Goal: Information Seeking & Learning: Learn about a topic

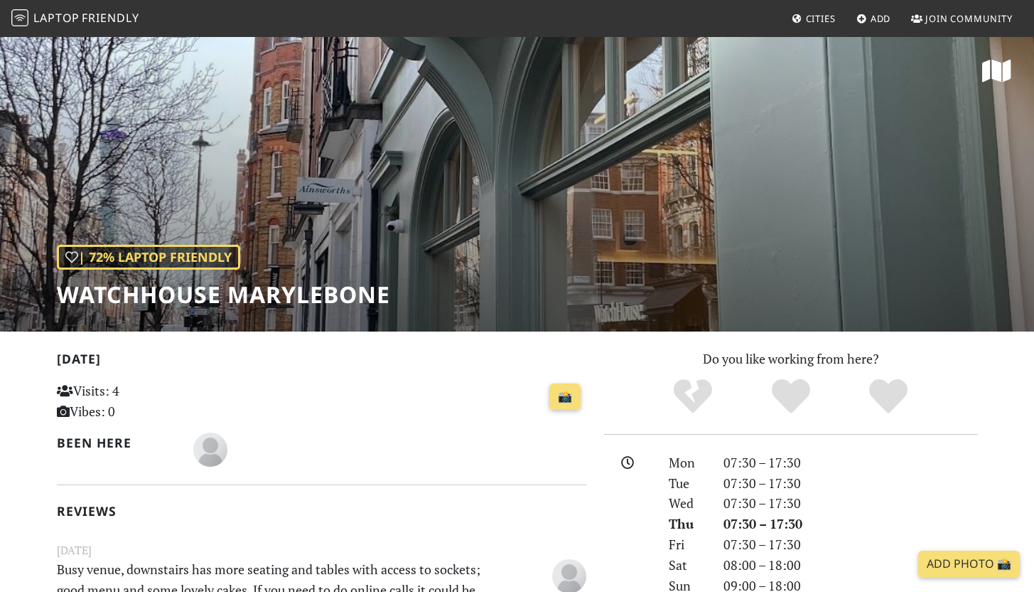
click at [105, 18] on span "Friendly" at bounding box center [110, 18] width 57 height 16
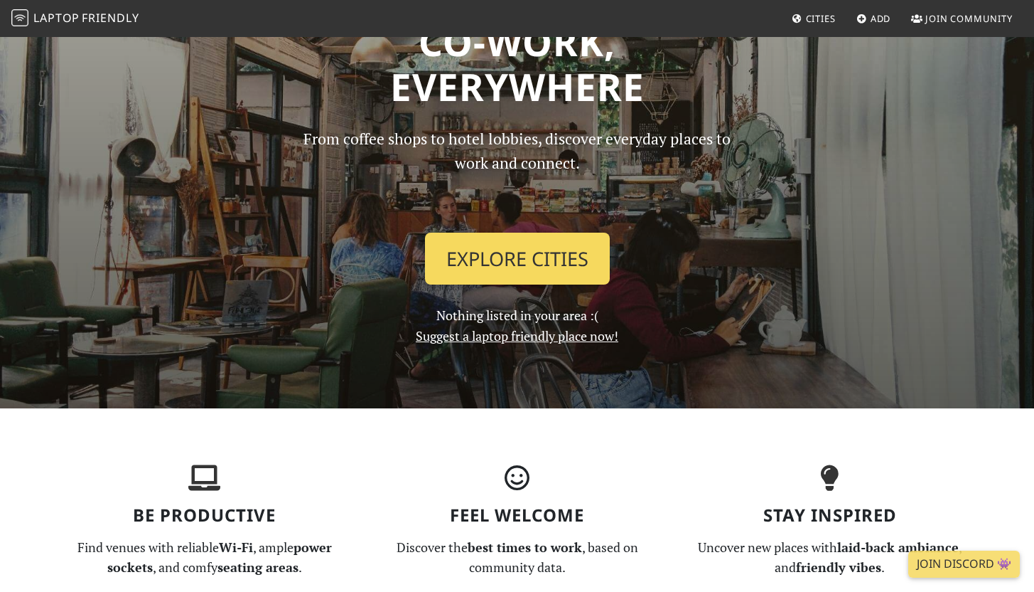
scroll to position [96, 0]
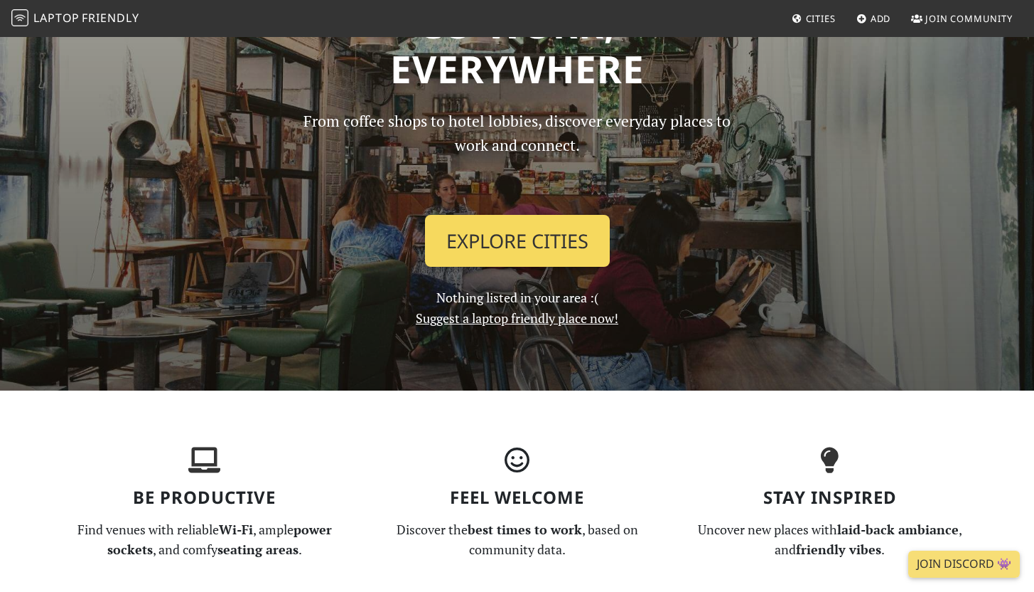
click at [543, 239] on link "Explore Cities" at bounding box center [517, 241] width 185 height 53
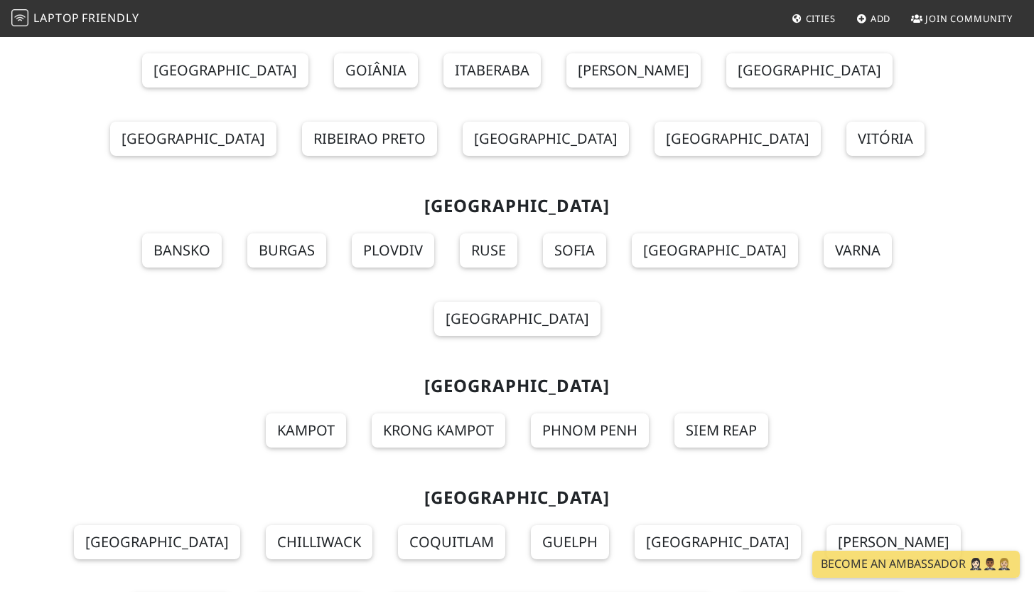
scroll to position [15697, 0]
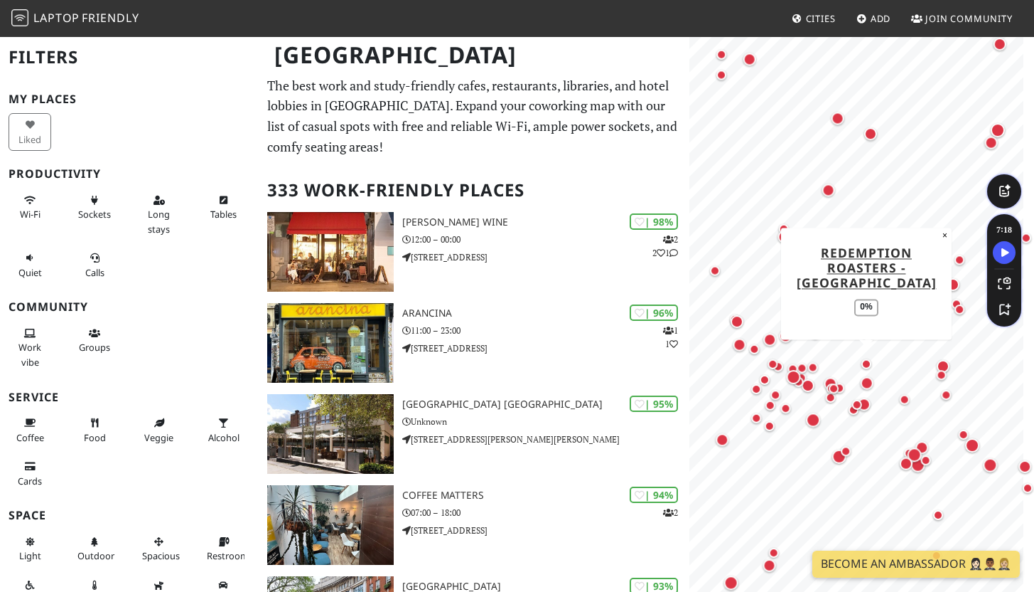
drag, startPoint x: 786, startPoint y: 354, endPoint x: 867, endPoint y: 355, distance: 81.1
click at [867, 355] on div "Map marker" at bounding box center [866, 363] width 17 height 17
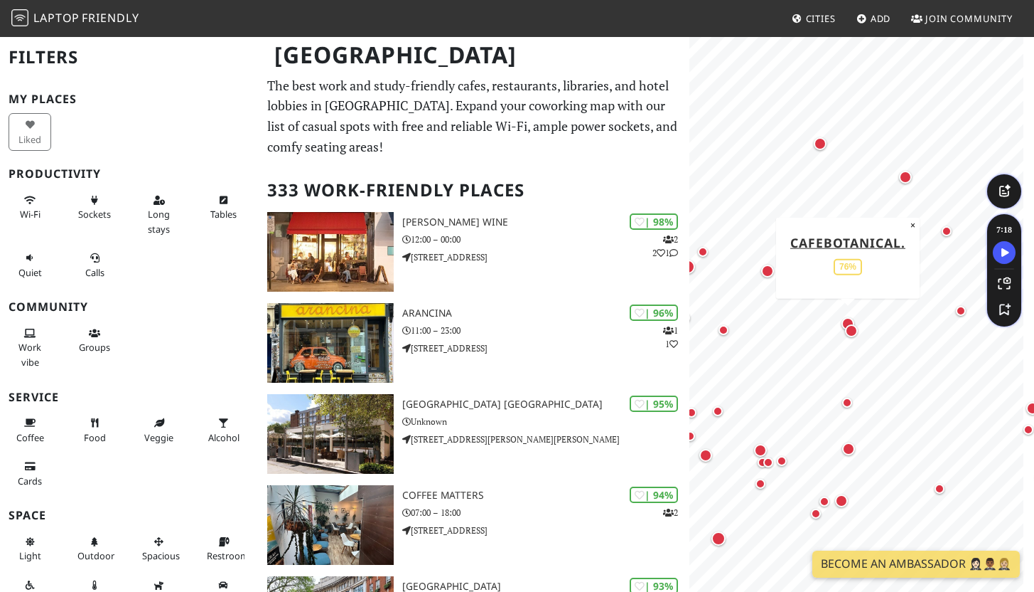
click at [847, 317] on div "Map marker" at bounding box center [848, 323] width 13 height 13
click at [963, 314] on div "Map marker" at bounding box center [961, 311] width 10 height 10
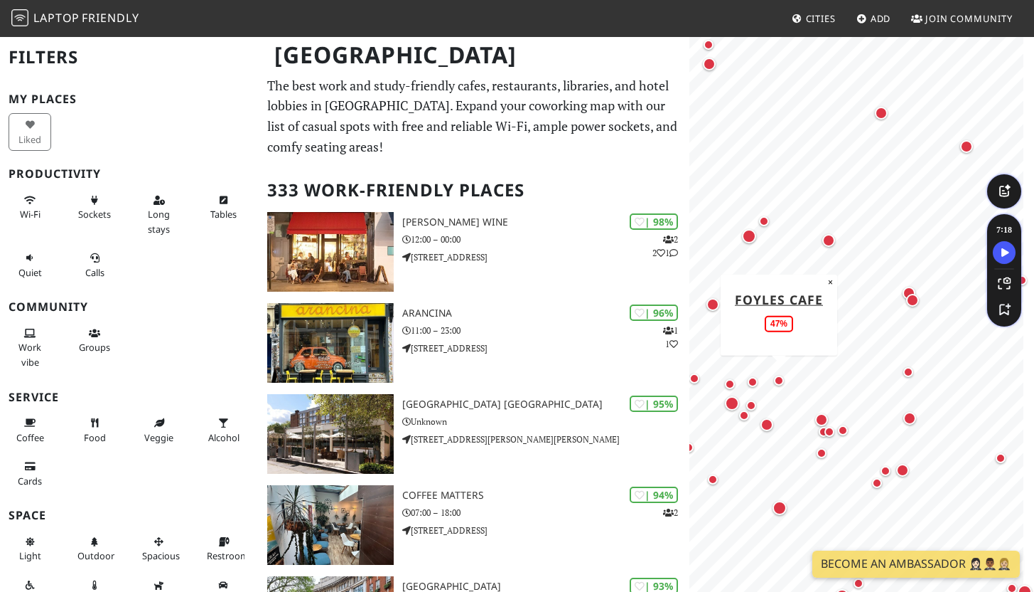
click at [778, 378] on div "Map marker" at bounding box center [779, 380] width 10 height 10
click at [786, 306] on div "Map marker" at bounding box center [784, 299] width 17 height 17
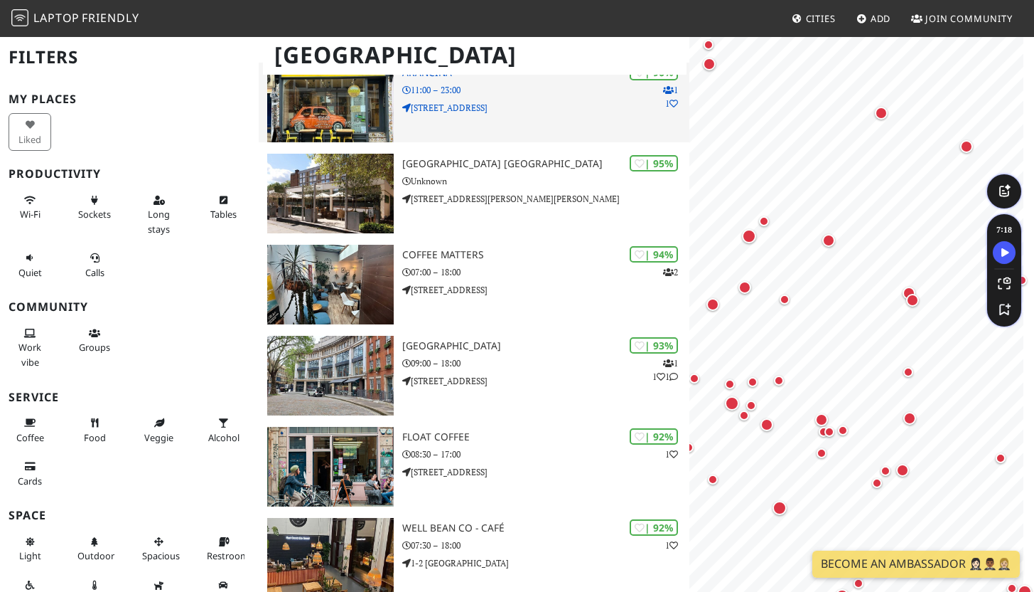
scroll to position [317, 0]
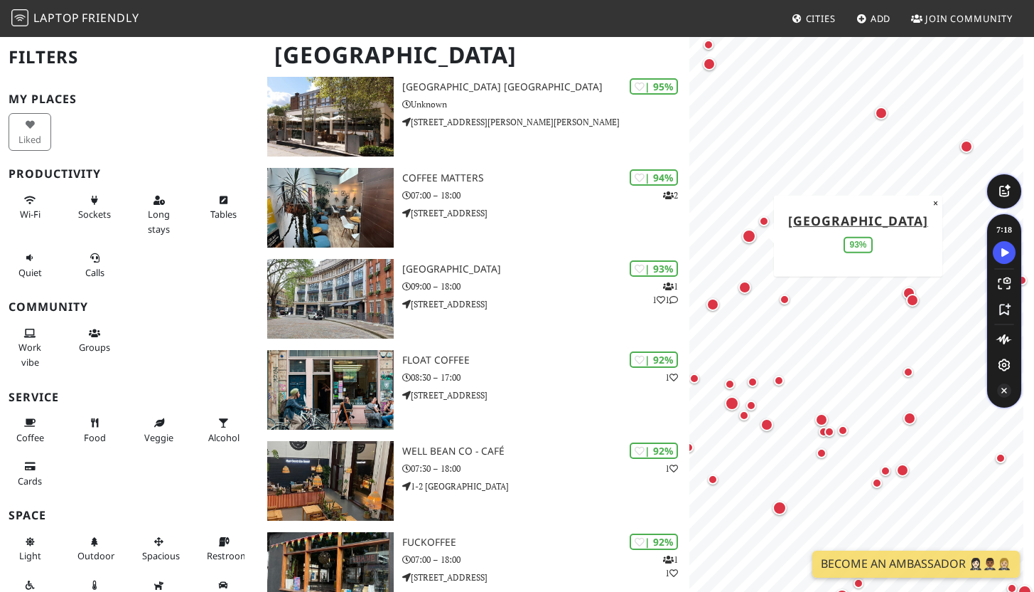
click at [1010, 389] on icon "Turn Off Speechify button" at bounding box center [1004, 390] width 14 height 14
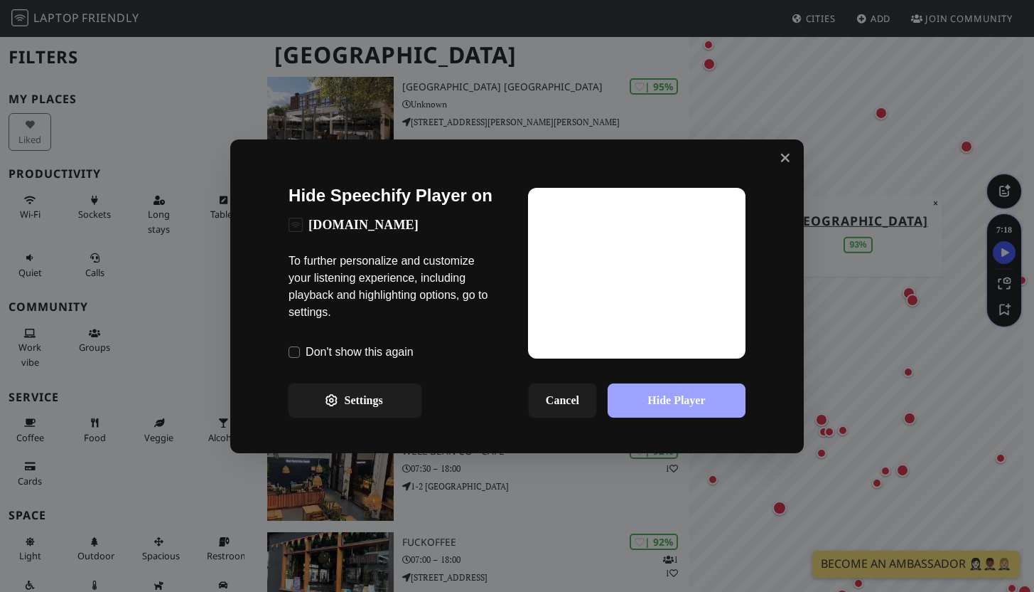
click at [629, 397] on button "Hide Player" at bounding box center [677, 400] width 138 height 34
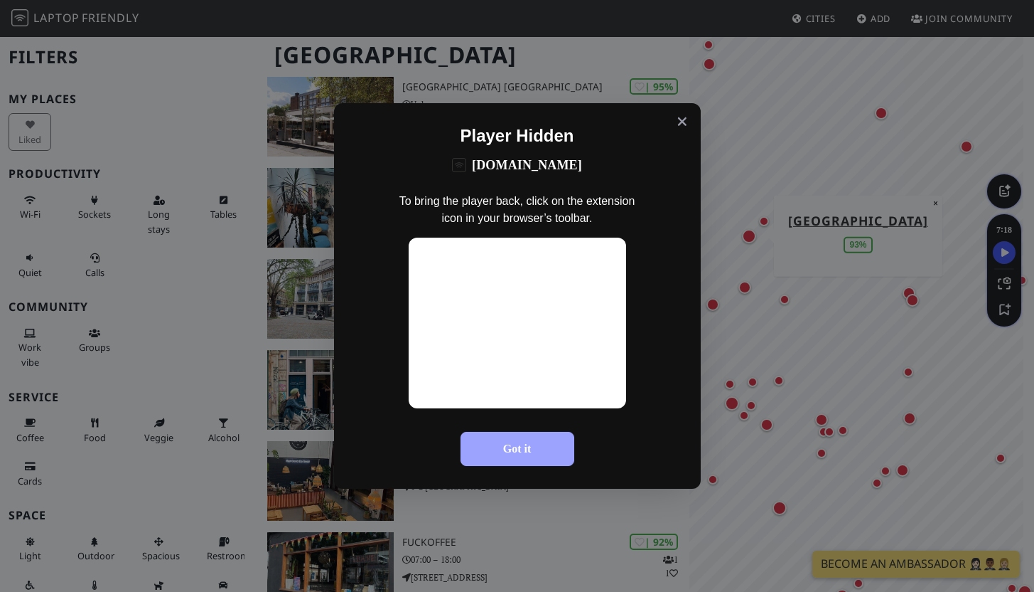
click at [555, 450] on button "Got it" at bounding box center [518, 449] width 114 height 34
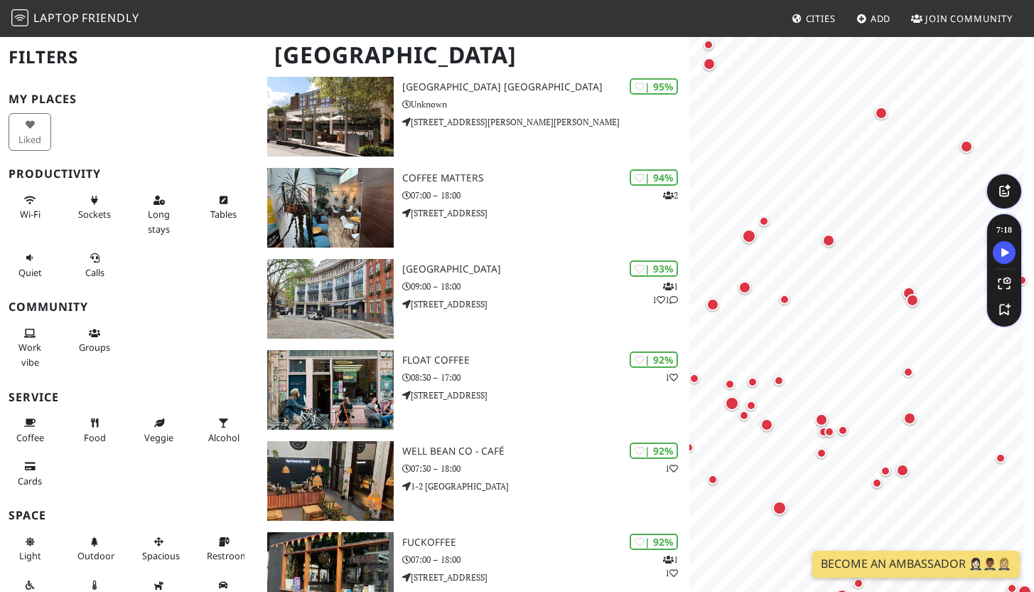
scroll to position [0, 0]
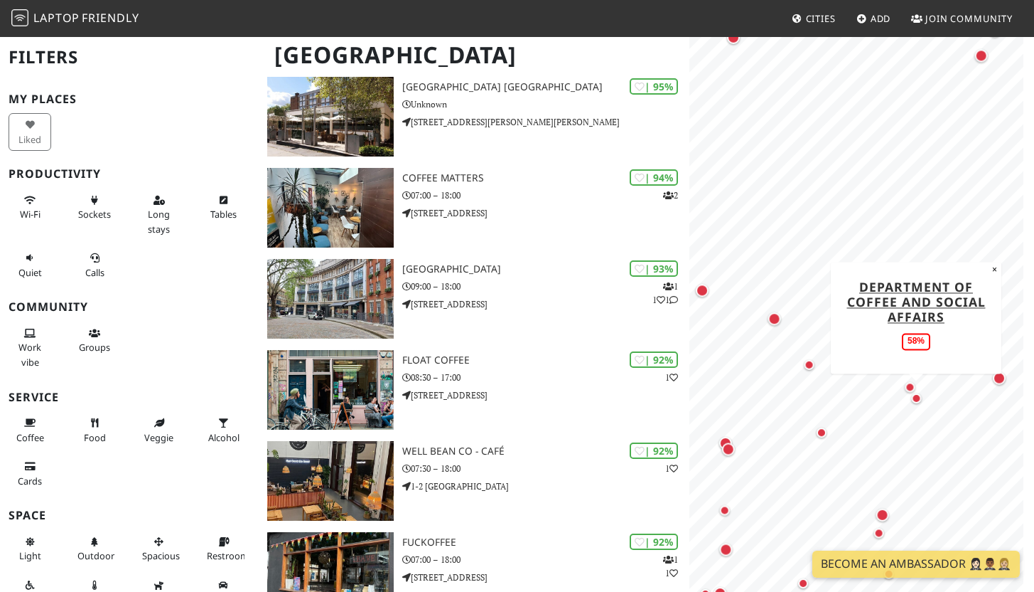
click at [918, 402] on div "Map marker" at bounding box center [916, 398] width 17 height 17
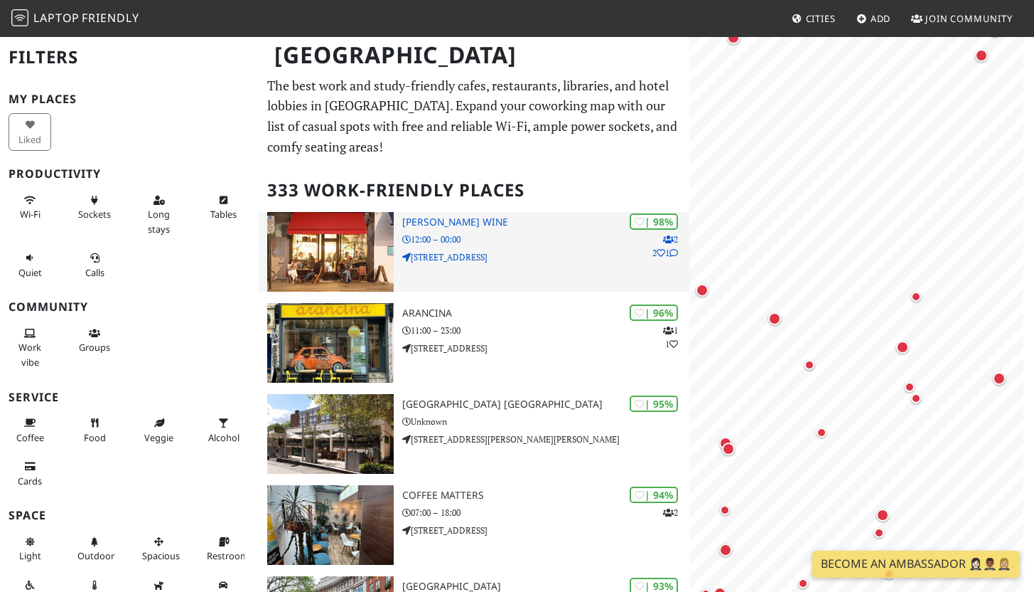
click at [554, 264] on div "| 98% 2 2 1 Franklin's Wine 12:00 – 00:00 305 Westbourne Grove" at bounding box center [545, 252] width 287 height 80
click at [487, 256] on p "305 Westbourne Grove" at bounding box center [545, 257] width 287 height 14
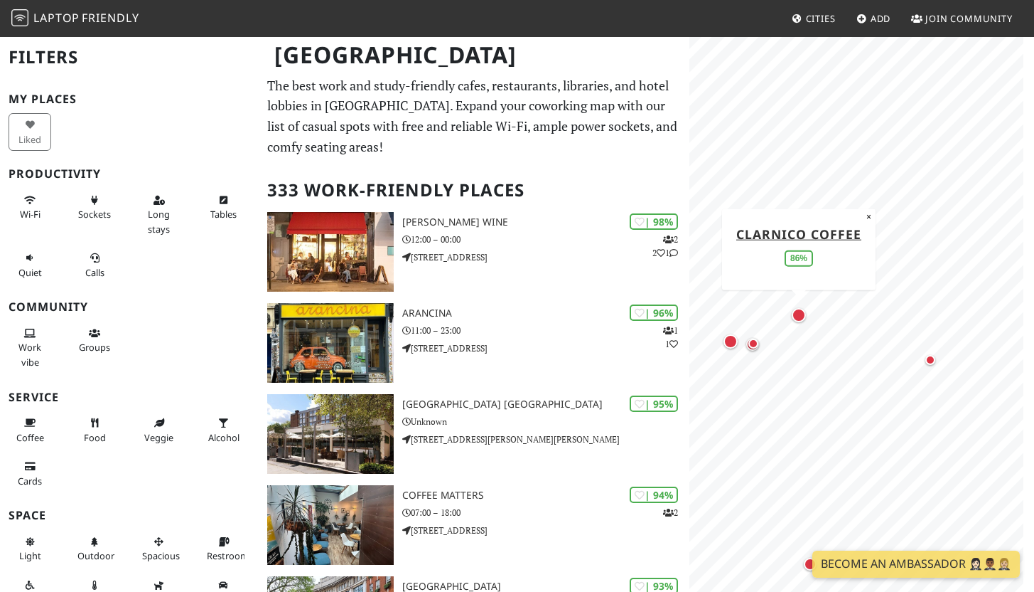
click at [801, 318] on div "Map marker" at bounding box center [799, 315] width 14 height 14
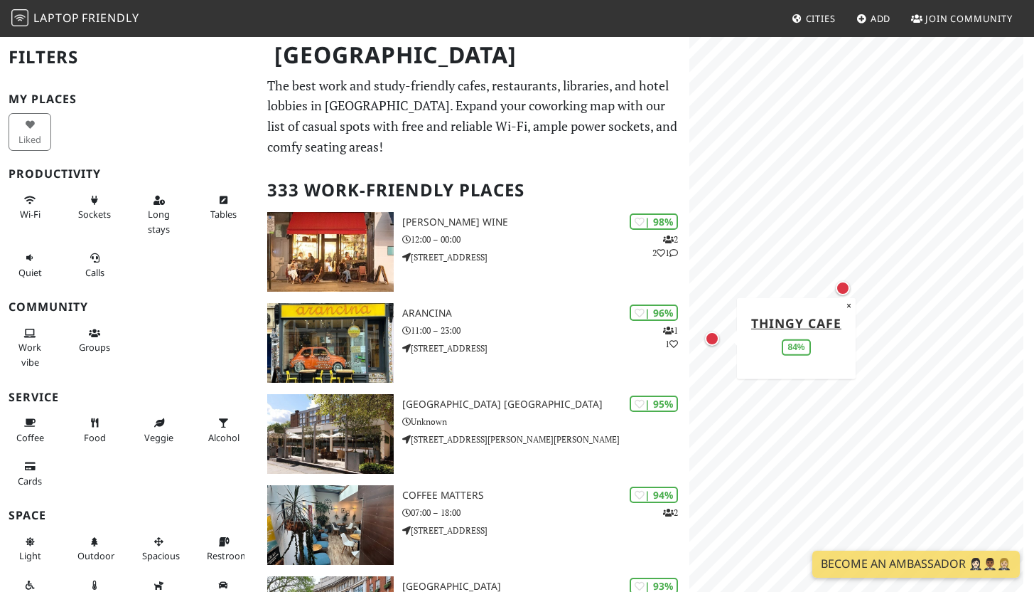
click at [720, 337] on div "Map marker" at bounding box center [712, 338] width 20 height 20
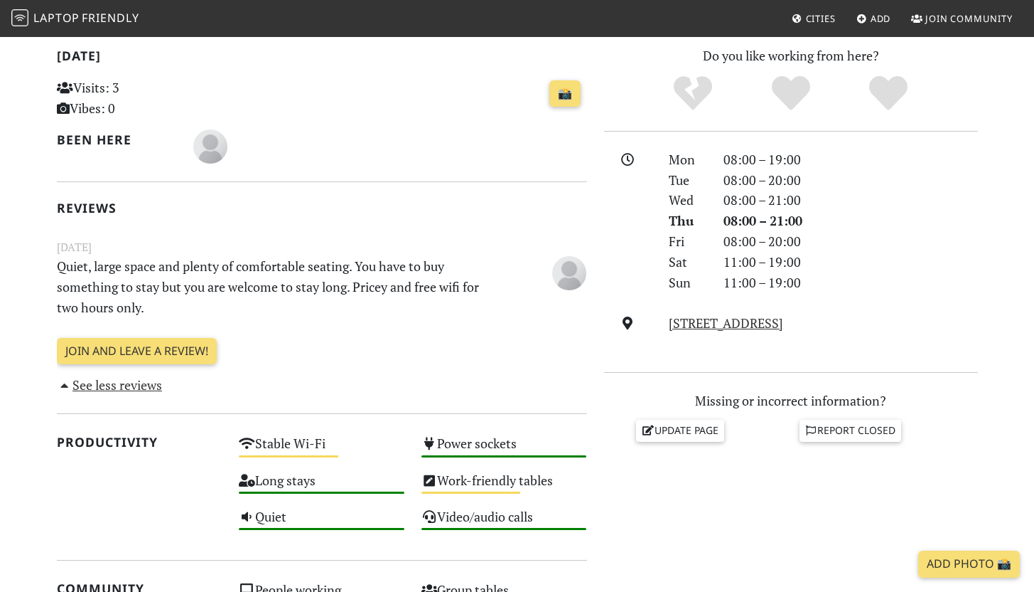
scroll to position [313, 0]
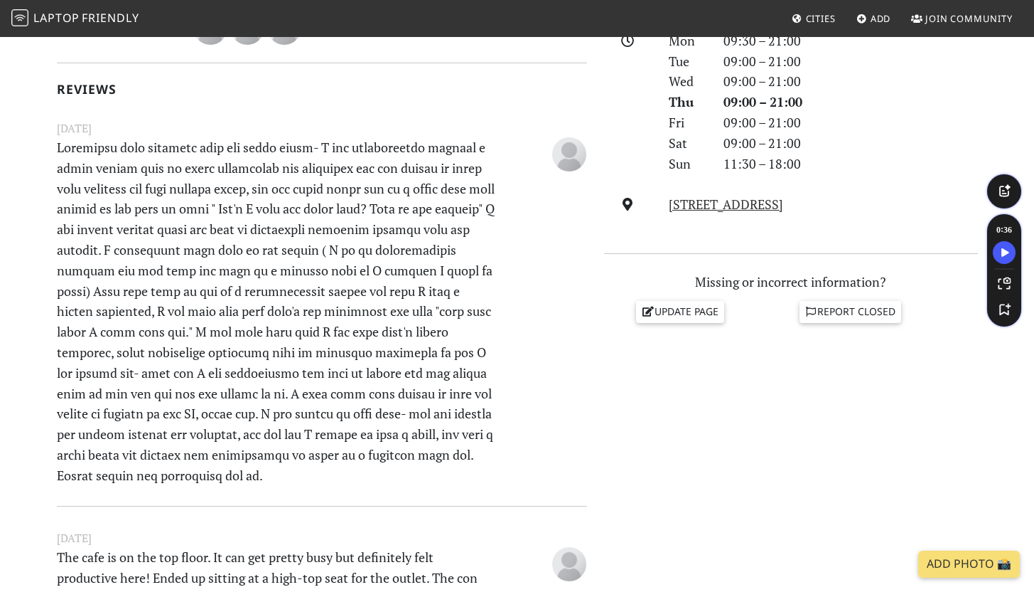
scroll to position [434, 0]
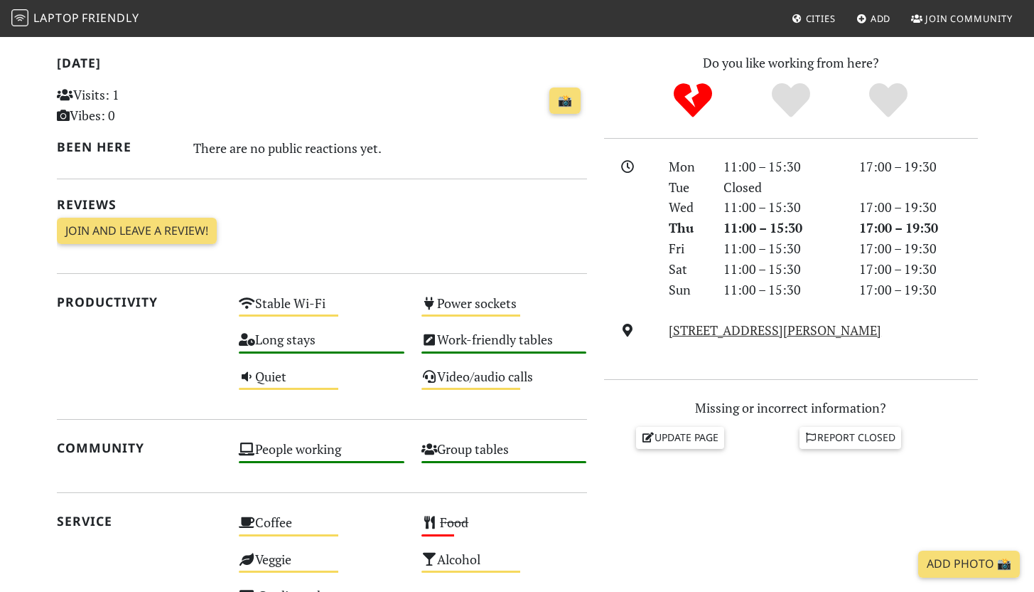
scroll to position [337, 0]
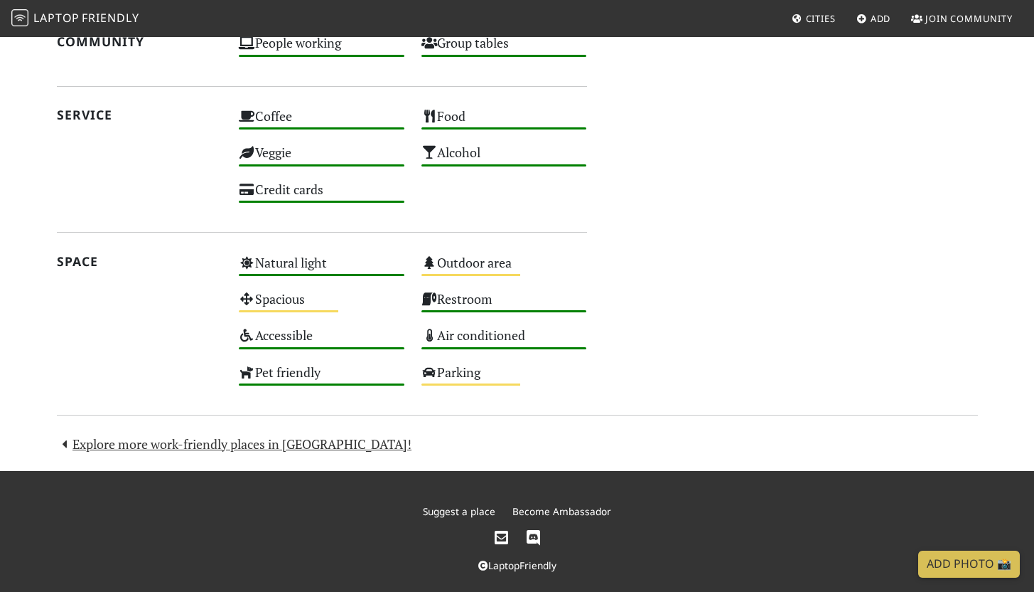
scroll to position [833, 0]
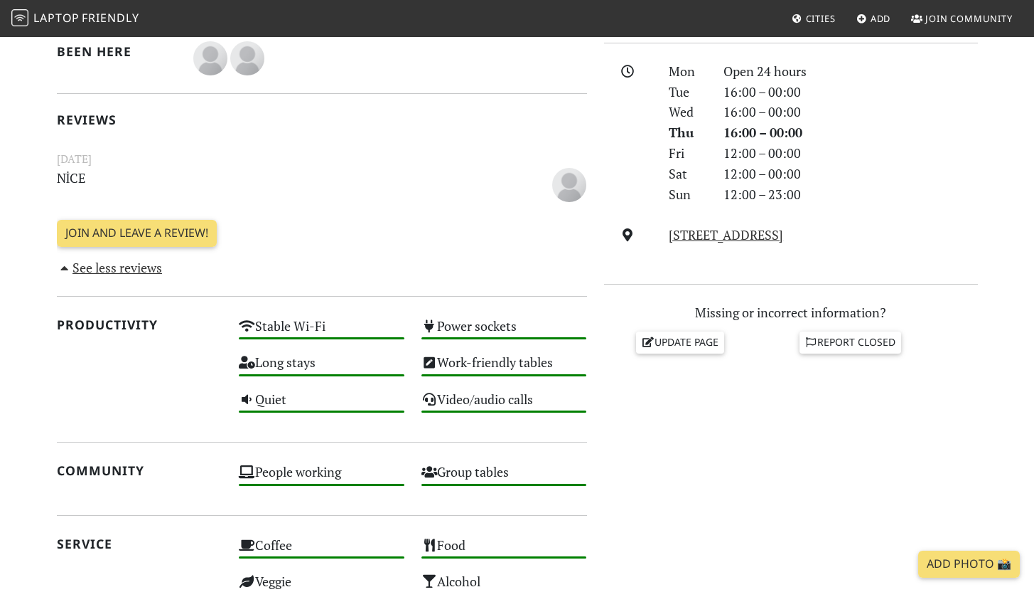
scroll to position [393, 0]
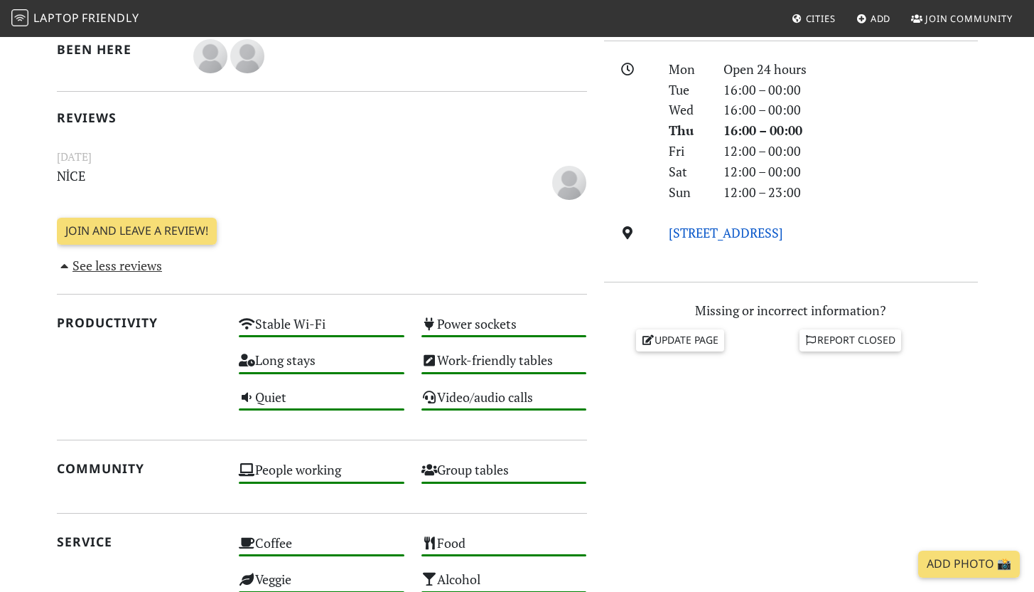
click at [724, 233] on link "305 Westbourne Grove, W11 2QA, London" at bounding box center [726, 232] width 114 height 17
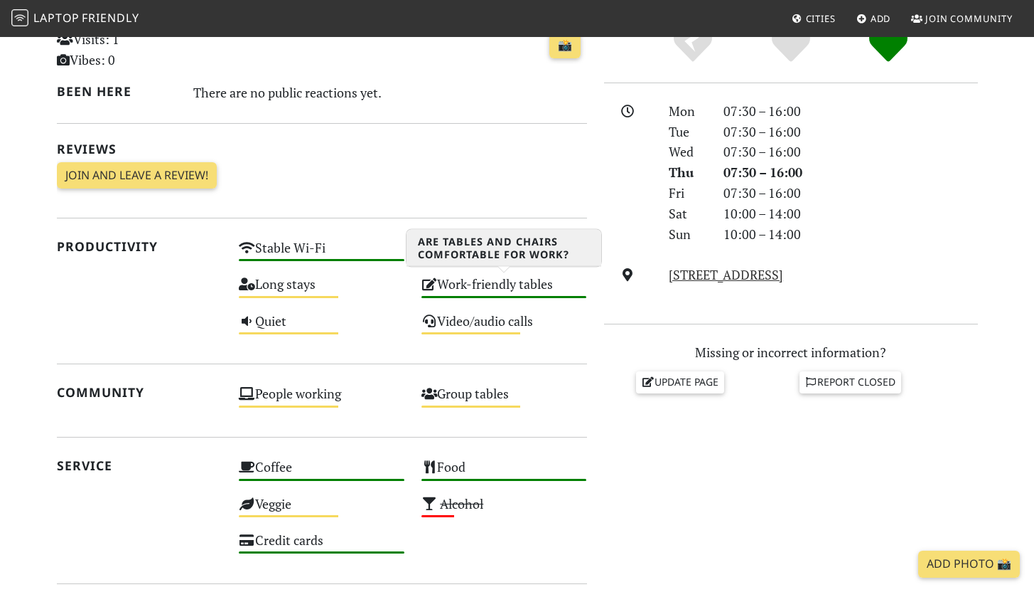
scroll to position [198, 0]
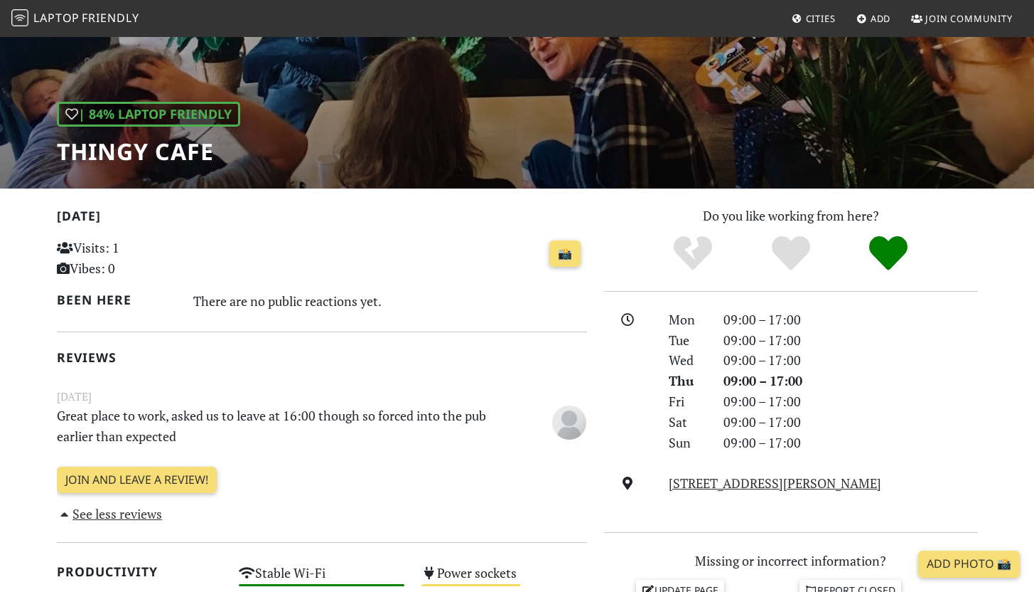
scroll to position [144, 0]
